Goal: Find contact information: Find contact information

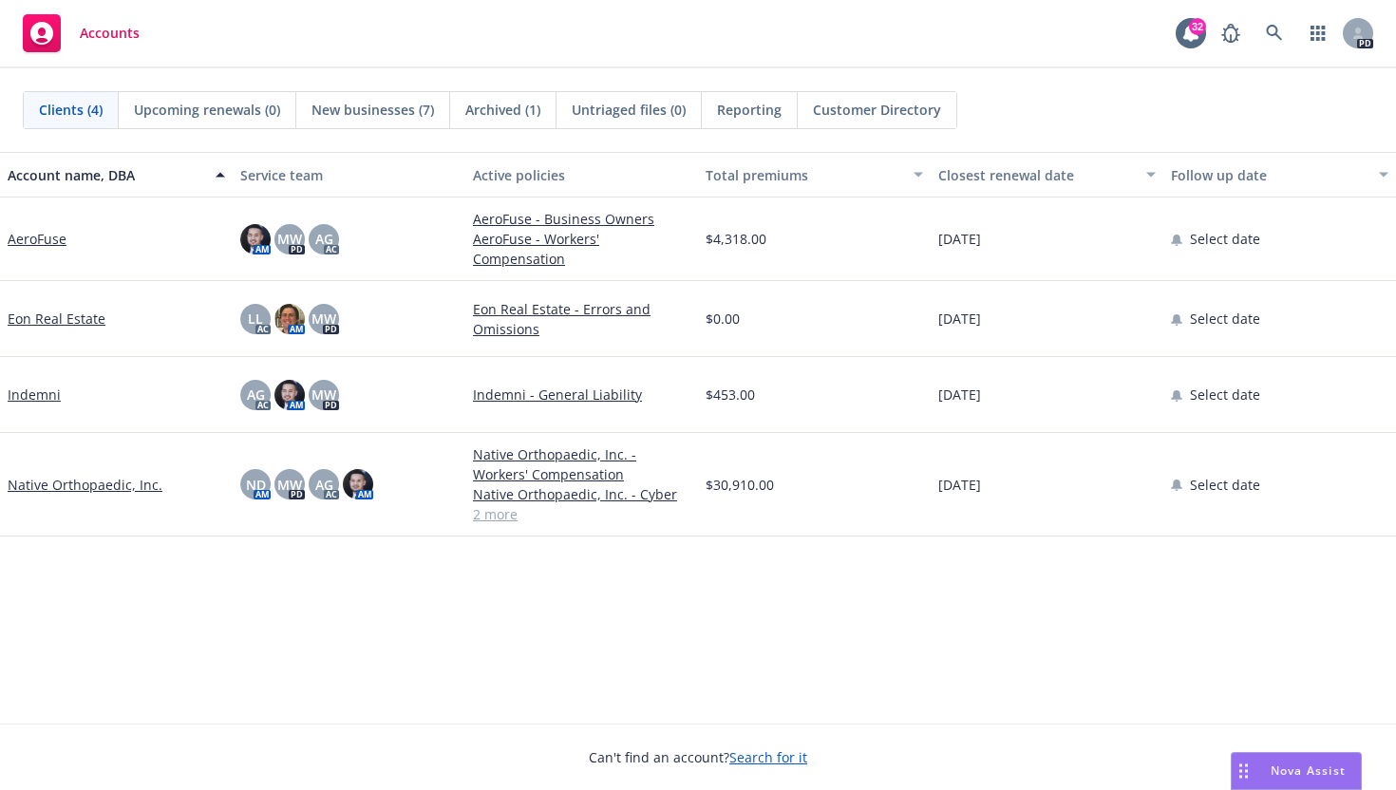
click at [366, 112] on span "New businesses (7)" at bounding box center [372, 110] width 122 height 20
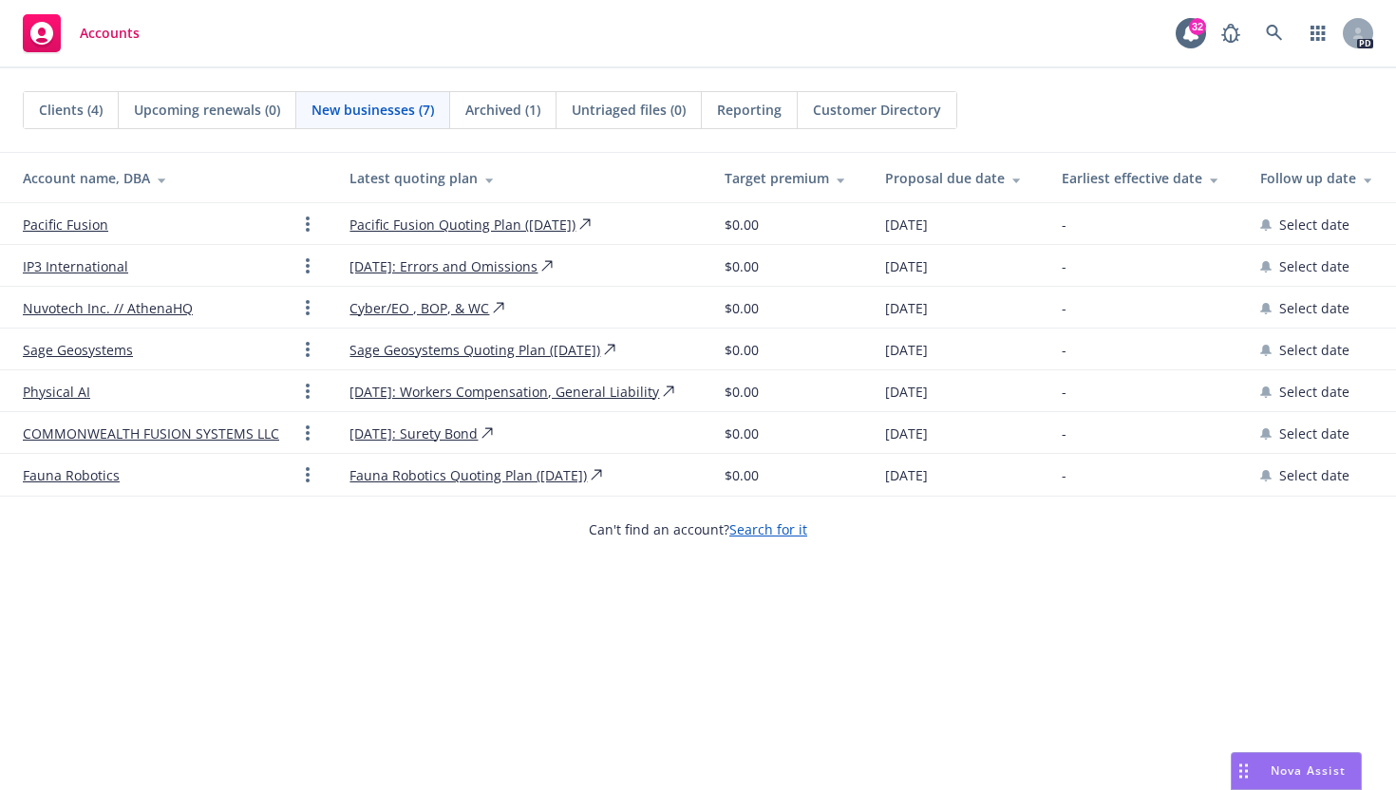
click at [34, 113] on div "Clients (4)" at bounding box center [71, 110] width 95 height 36
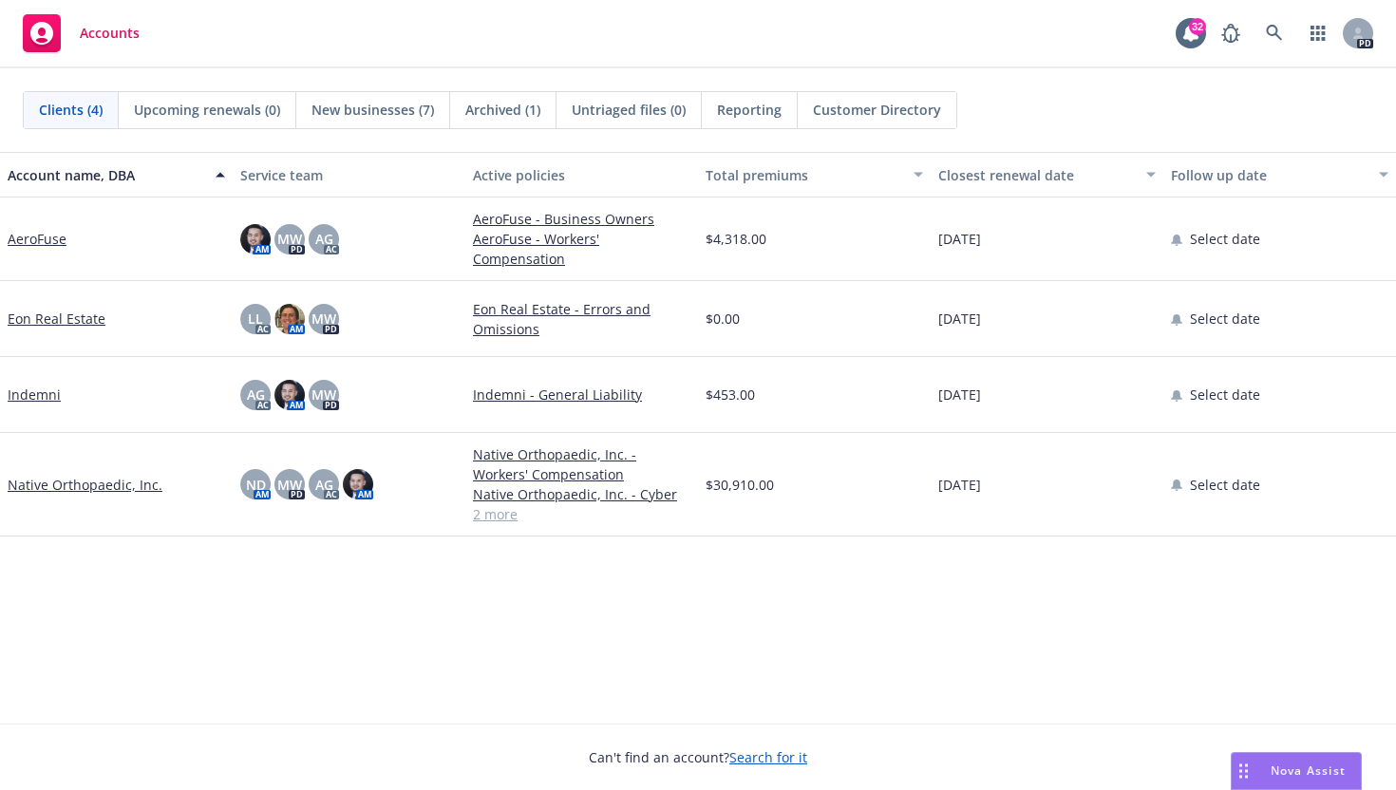
click at [383, 103] on span "New businesses (7)" at bounding box center [372, 110] width 122 height 20
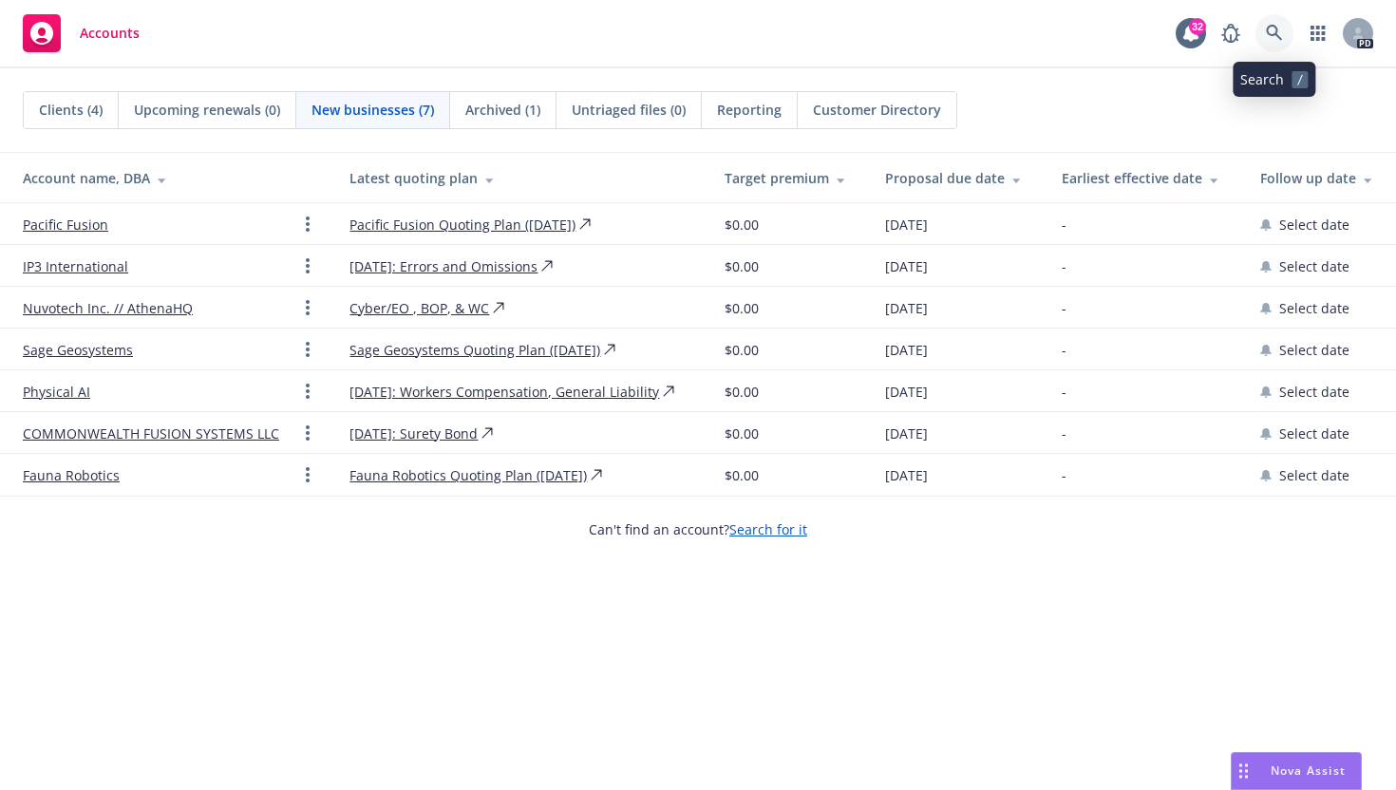
click at [1274, 36] on icon at bounding box center [1274, 33] width 17 height 17
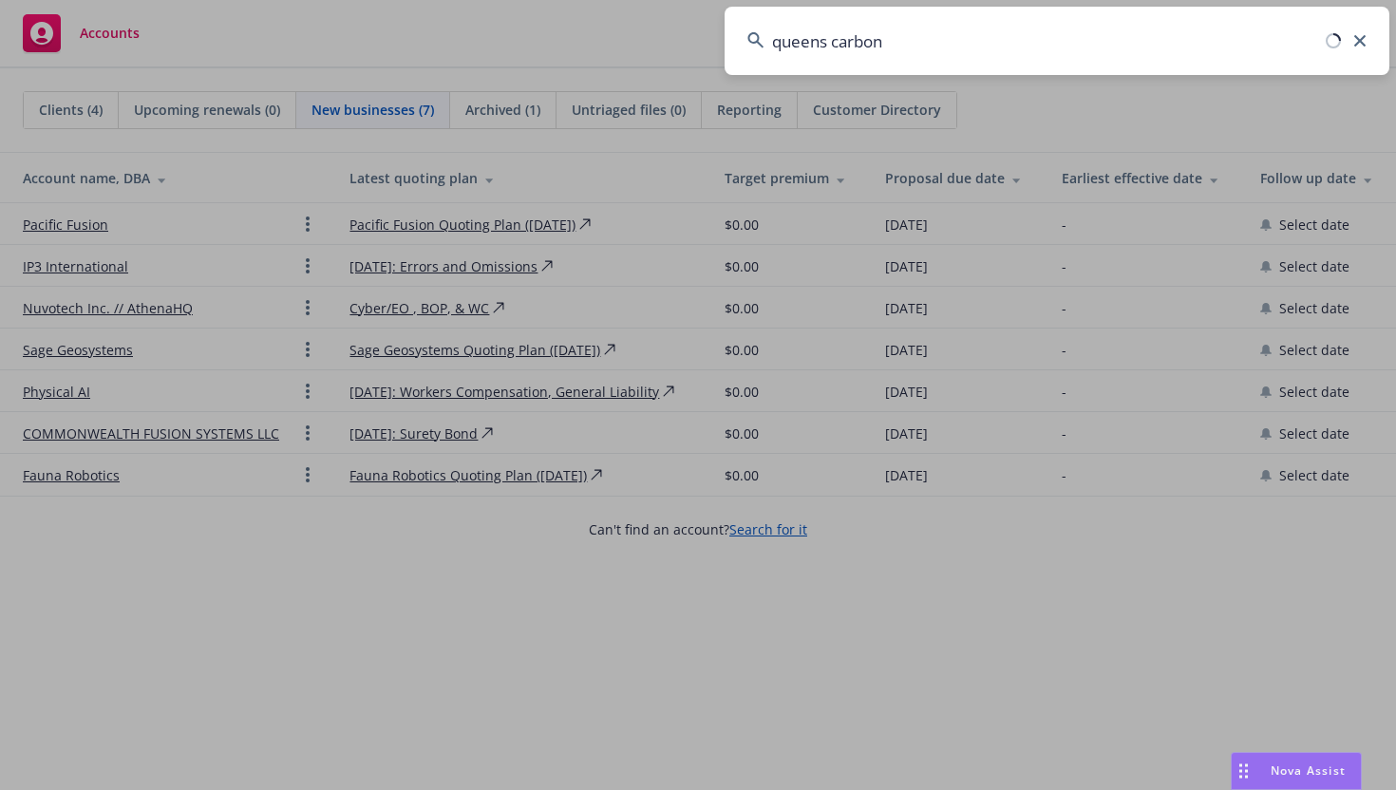
type input "queens carbon"
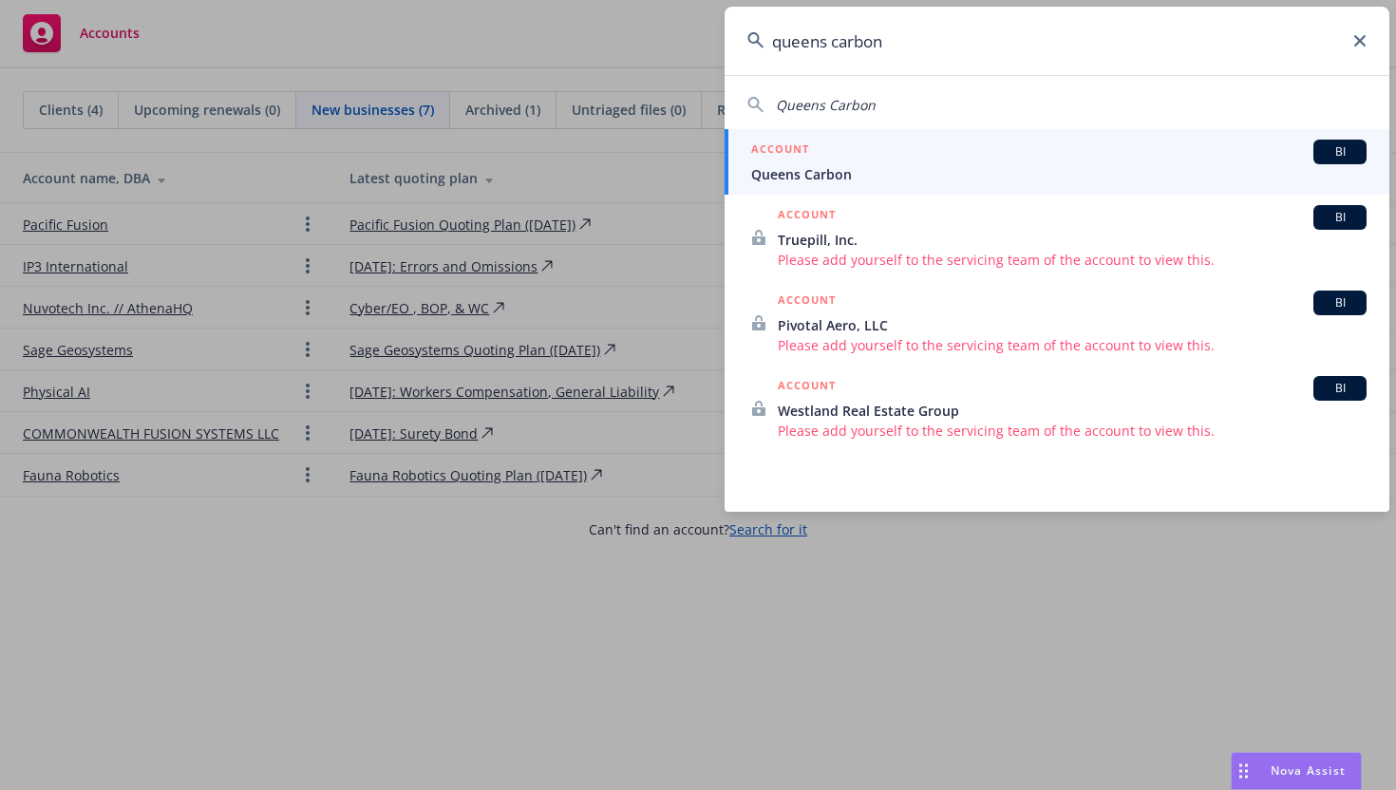
click at [847, 155] on div "ACCOUNT BI" at bounding box center [1058, 152] width 615 height 25
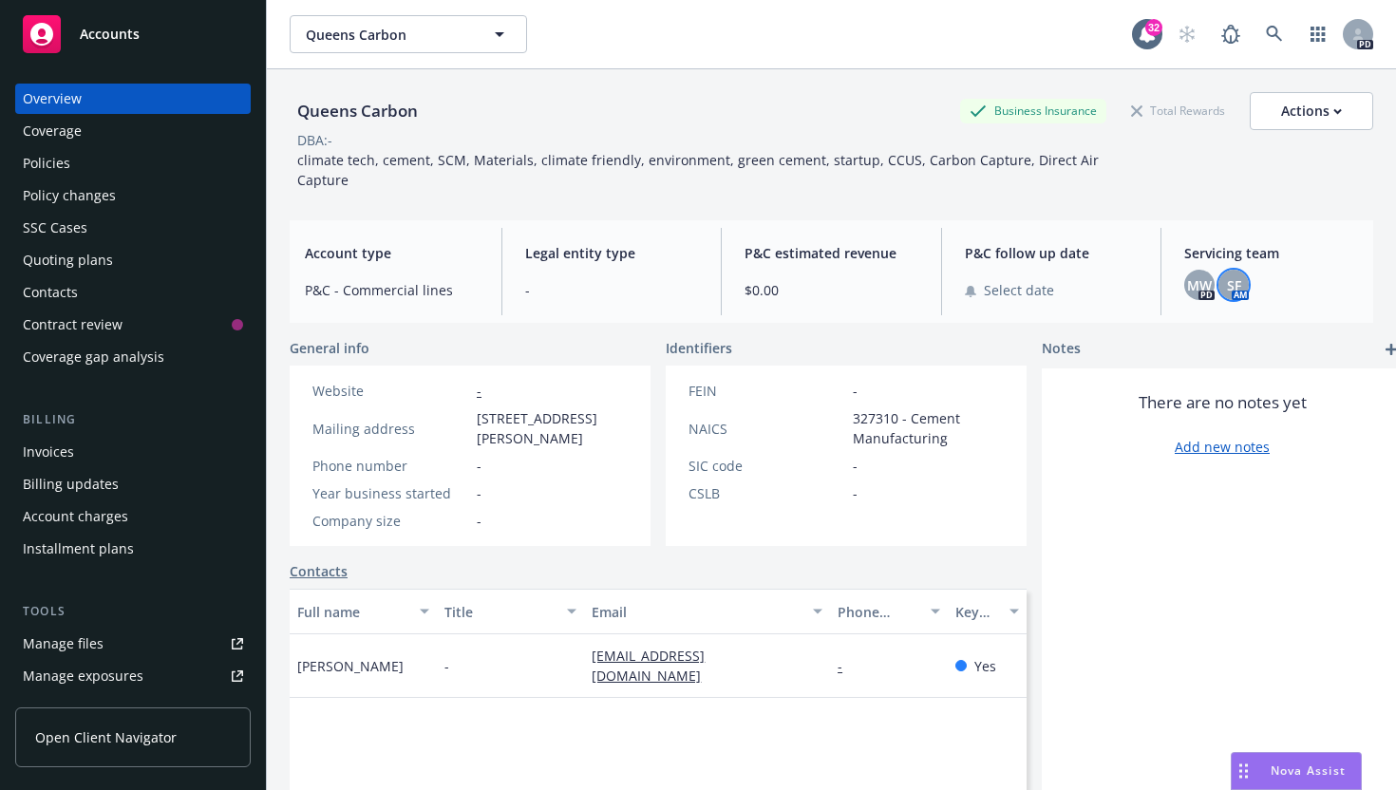
click at [1234, 275] on span "SF" at bounding box center [1234, 285] width 14 height 20
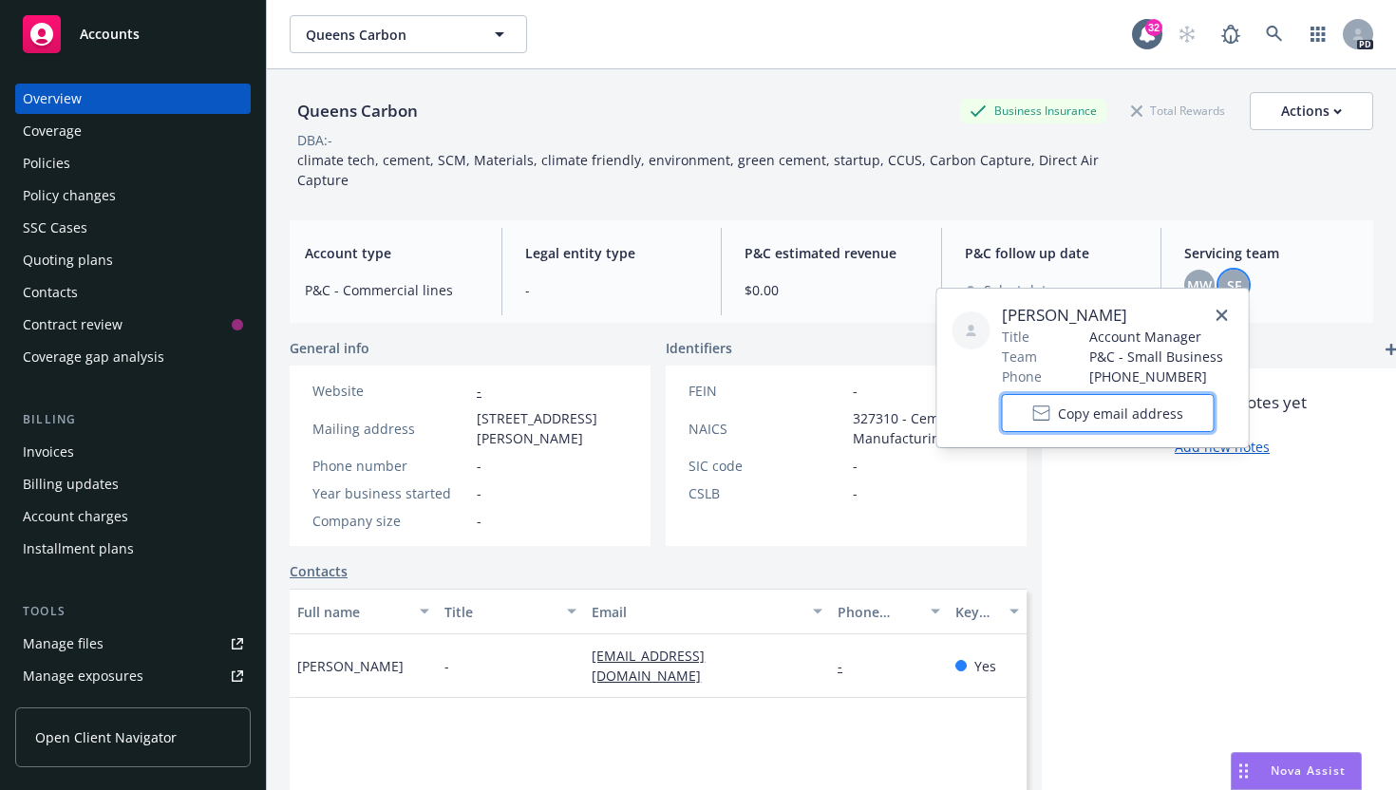
click at [1105, 422] on span "Copy email address" at bounding box center [1120, 414] width 125 height 20
click at [1124, 423] on span "Copy email address" at bounding box center [1120, 414] width 125 height 20
click at [1216, 313] on icon "close" at bounding box center [1221, 315] width 11 height 11
